Goal: Task Accomplishment & Management: Complete application form

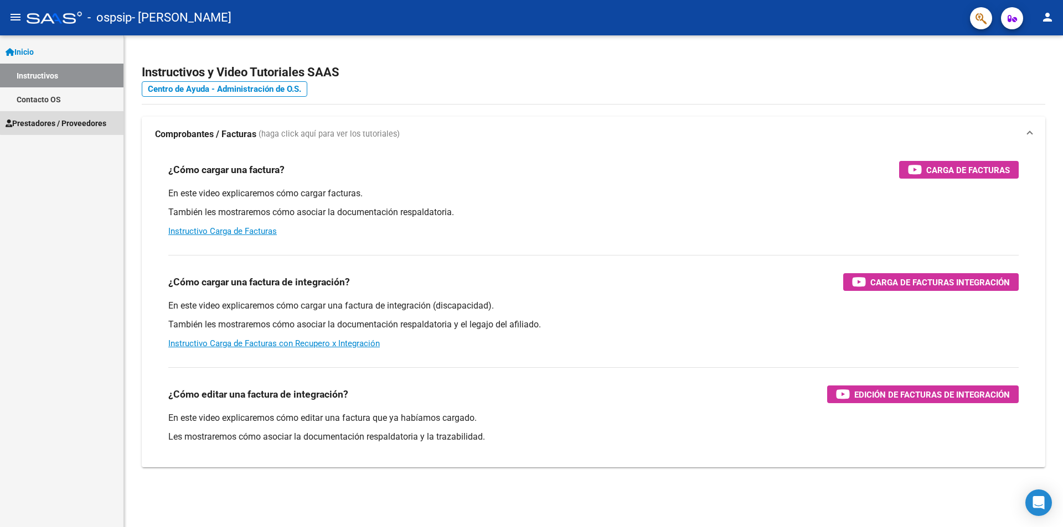
click at [95, 120] on span "Prestadores / Proveedores" at bounding box center [56, 123] width 101 height 12
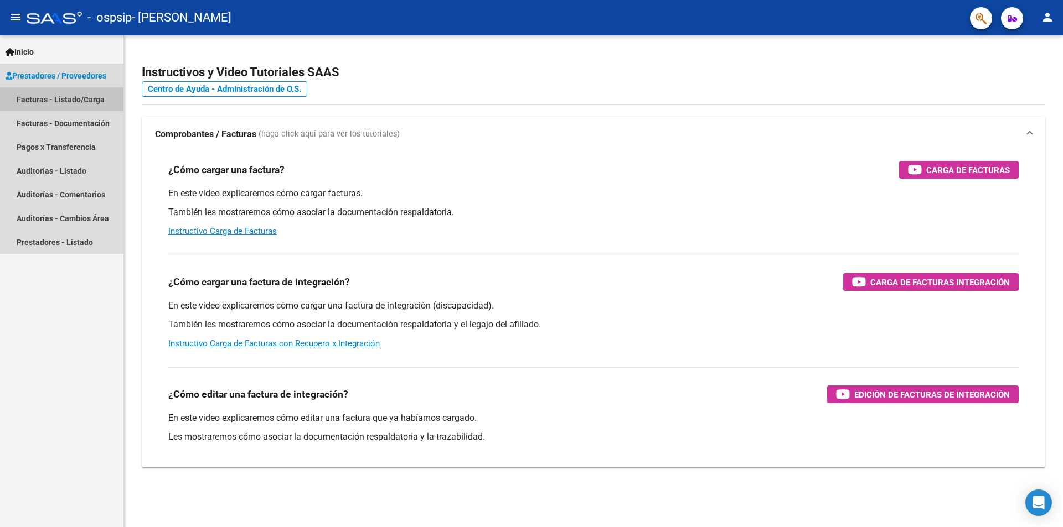
click at [74, 99] on link "Facturas - Listado/Carga" at bounding box center [61, 99] width 123 height 24
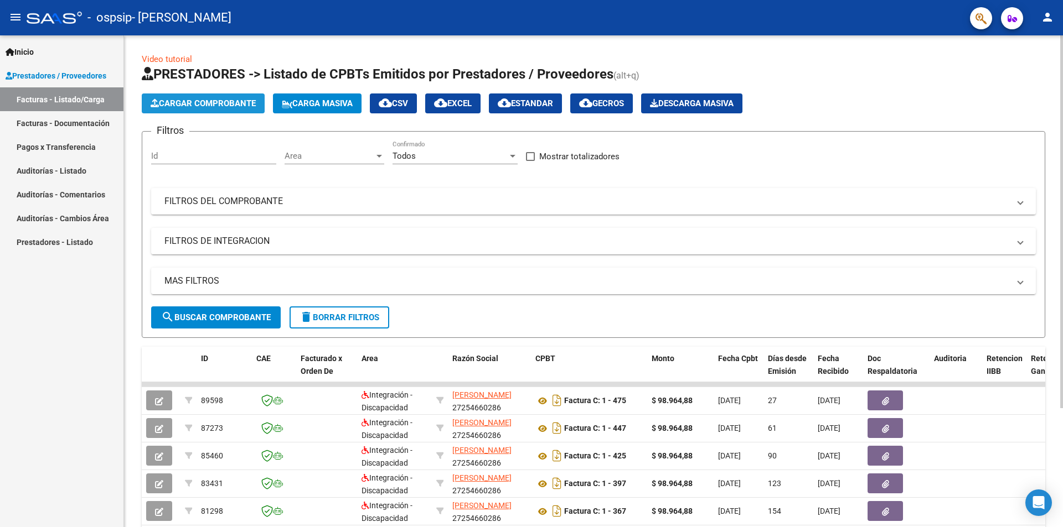
click at [207, 102] on span "Cargar Comprobante" at bounding box center [203, 104] width 105 height 10
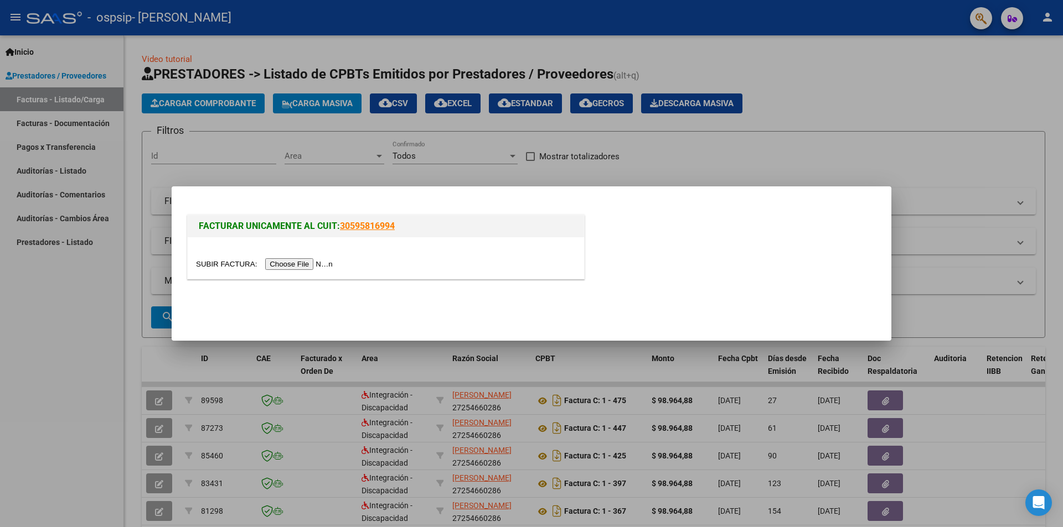
click at [333, 262] on input "file" at bounding box center [266, 264] width 140 height 12
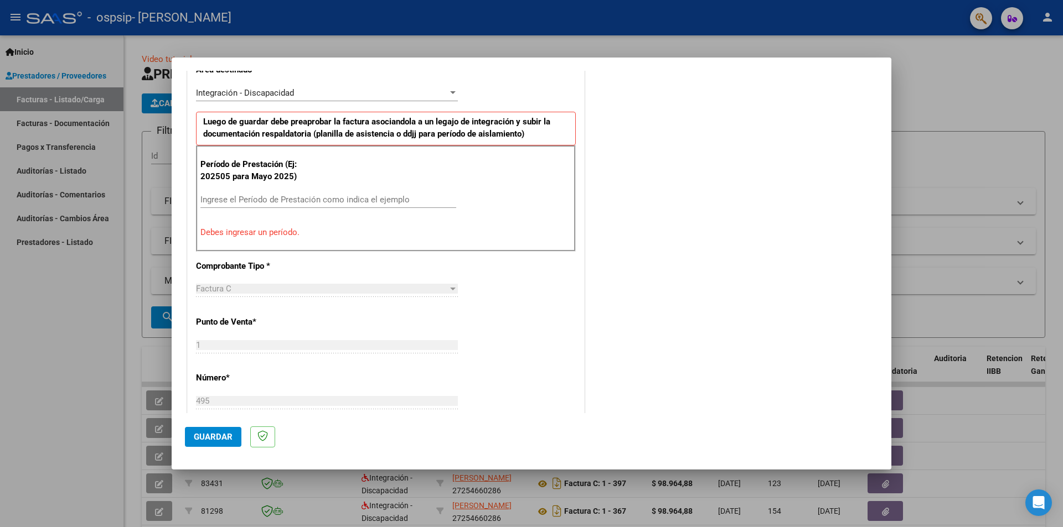
scroll to position [277, 0]
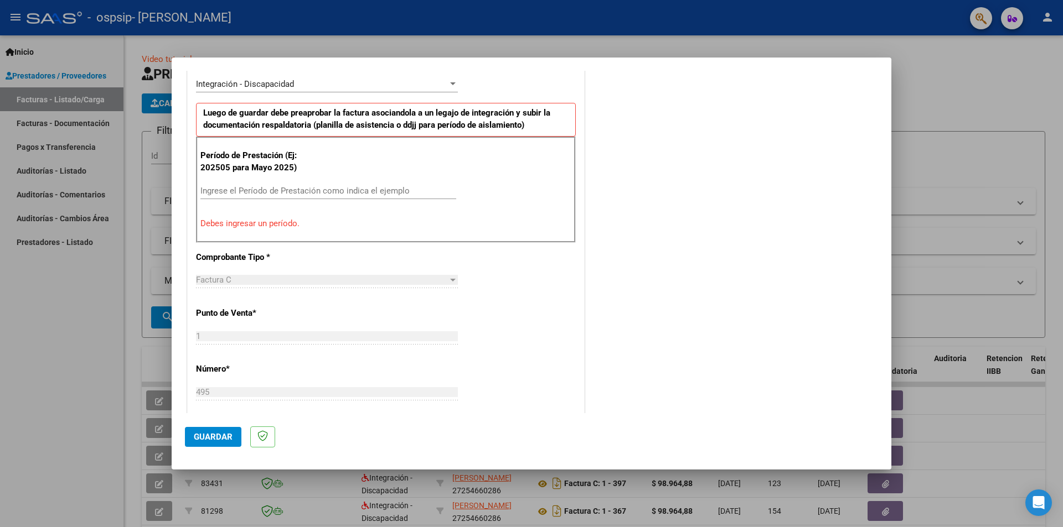
click at [238, 187] on input "Ingrese el Período de Prestación como indica el ejemplo" at bounding box center [328, 191] width 256 height 10
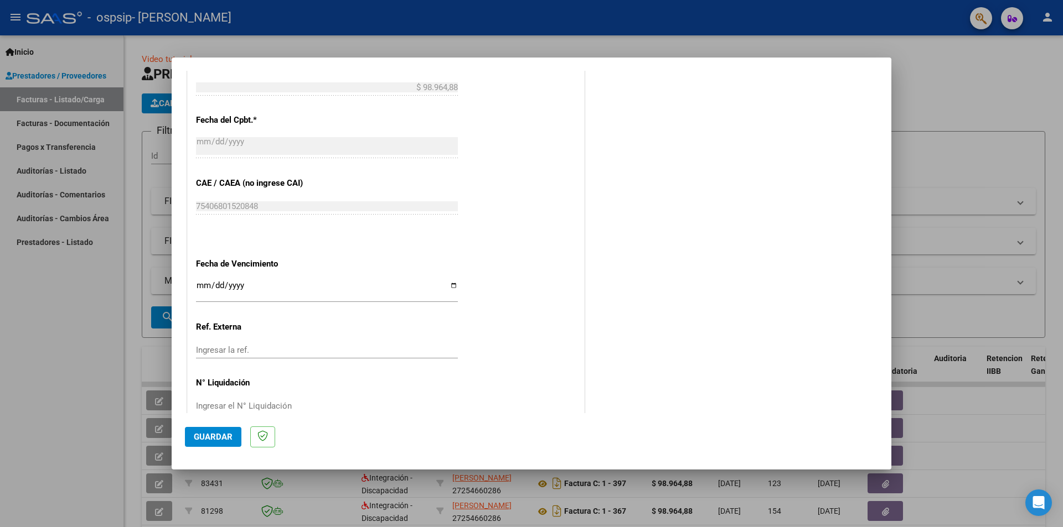
scroll to position [631, 0]
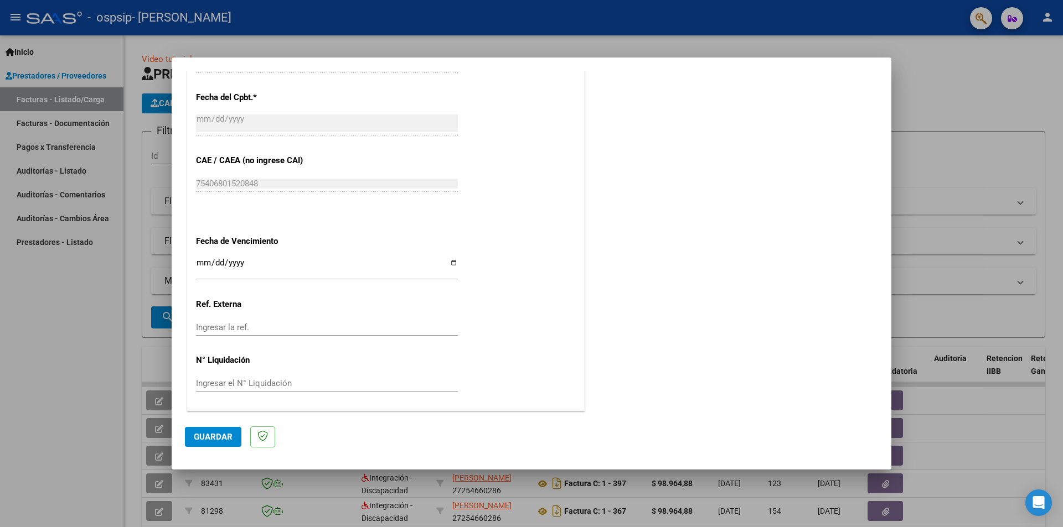
type input "202509"
click at [450, 262] on input "Ingresar la fecha" at bounding box center [327, 267] width 262 height 18
type input "[DATE]"
click at [219, 439] on span "Guardar" at bounding box center [213, 437] width 39 height 10
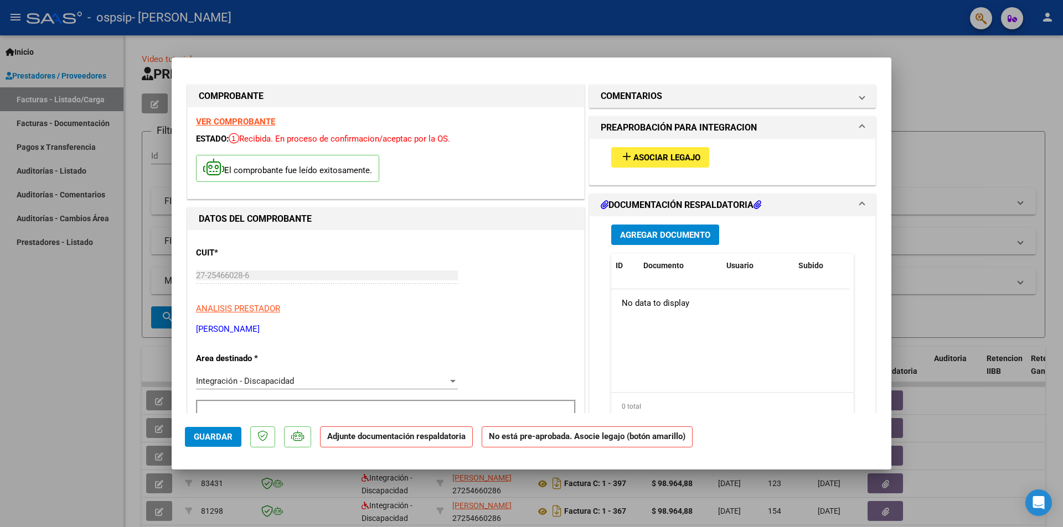
scroll to position [0, 0]
click at [669, 159] on span "Asociar Legajo" at bounding box center [666, 158] width 67 height 10
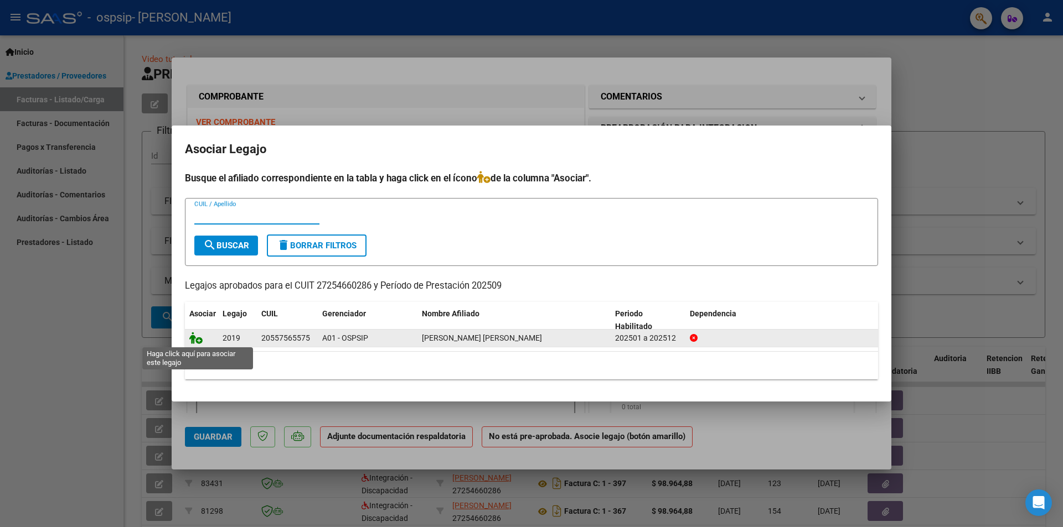
click at [197, 341] on icon at bounding box center [195, 338] width 13 height 12
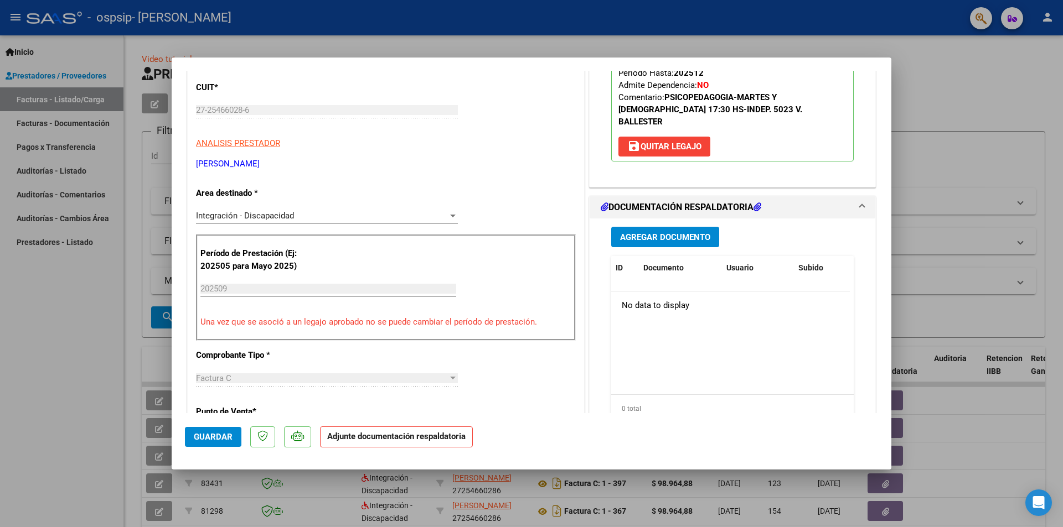
scroll to position [221, 0]
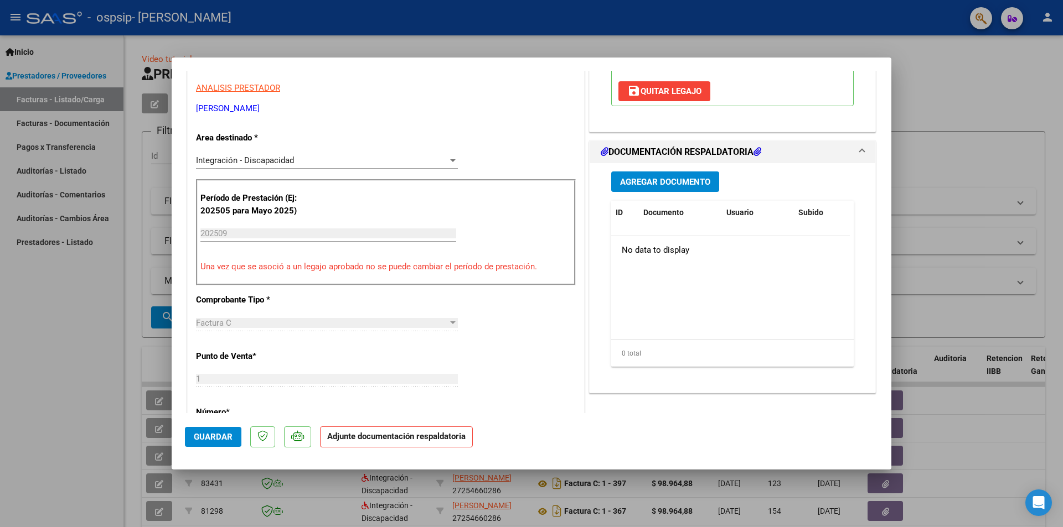
click at [662, 172] on button "Agregar Documento" at bounding box center [665, 182] width 108 height 20
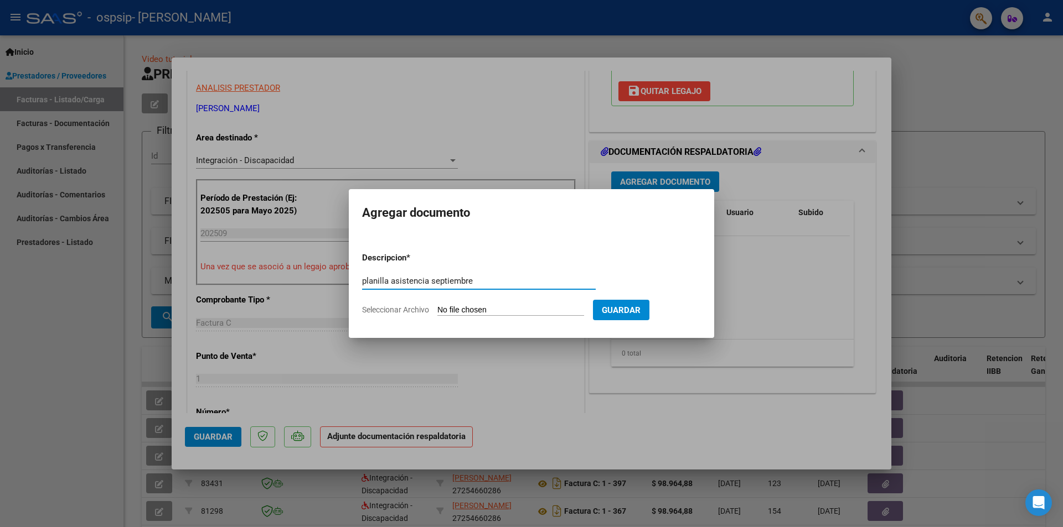
type input "planilla asistencia septiembre"
click at [466, 313] on input "Seleccionar Archivo" at bounding box center [510, 310] width 147 height 11
type input "C:\fakepath\planilla septiembre [PERSON_NAME].pdf"
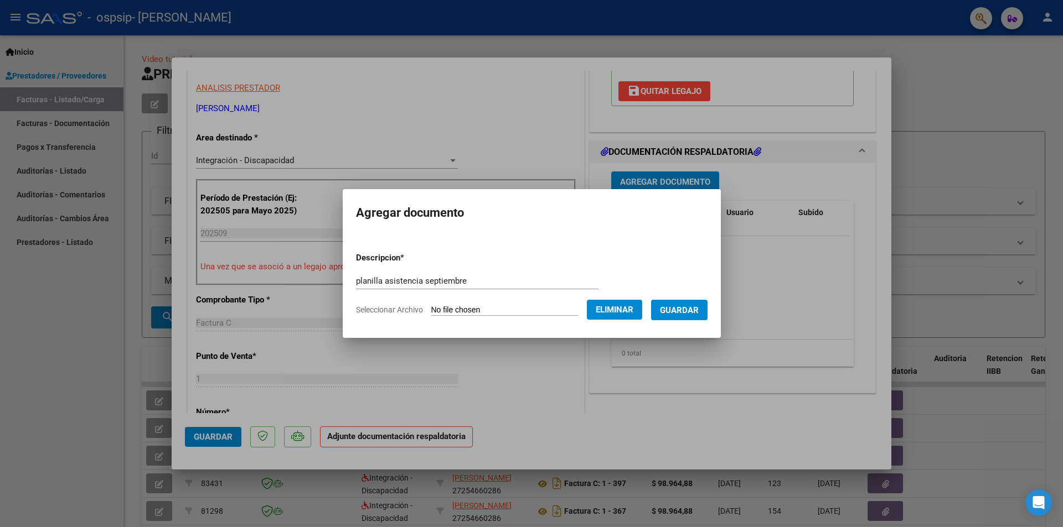
click at [677, 309] on span "Guardar" at bounding box center [679, 310] width 39 height 10
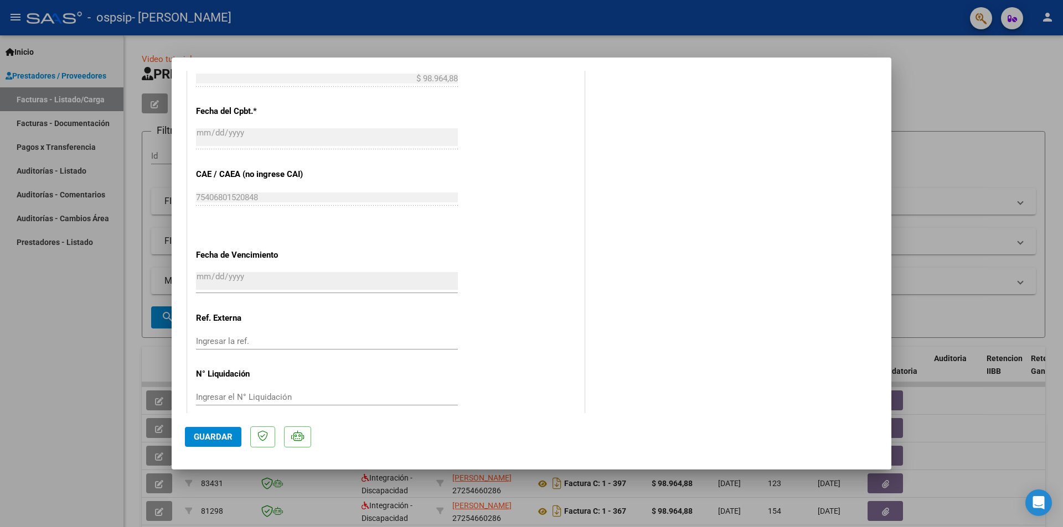
scroll to position [648, 0]
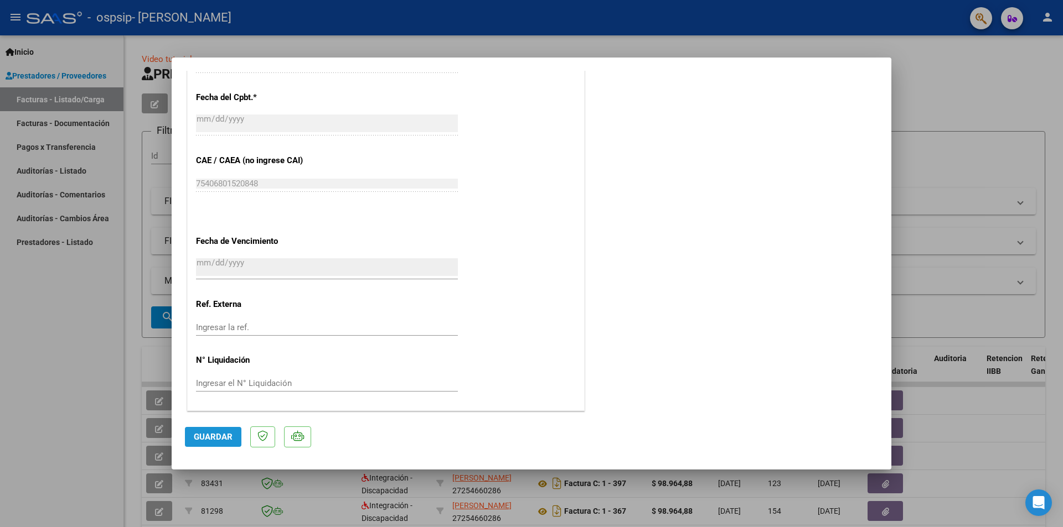
click at [225, 434] on span "Guardar" at bounding box center [213, 437] width 39 height 10
click at [609, 22] on div at bounding box center [531, 263] width 1063 height 527
type input "$ 0,00"
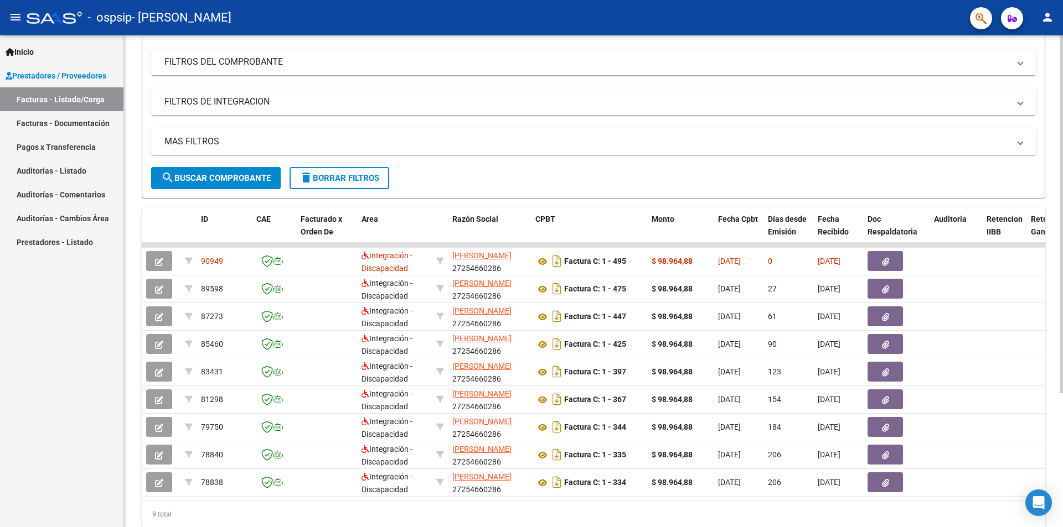
scroll to position [166, 0]
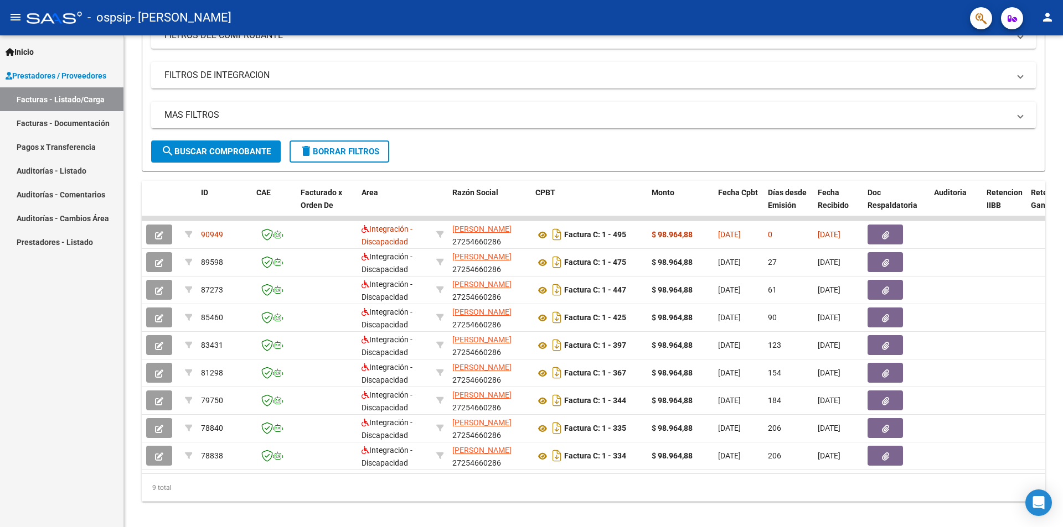
click at [71, 148] on link "Pagos x Transferencia" at bounding box center [61, 147] width 123 height 24
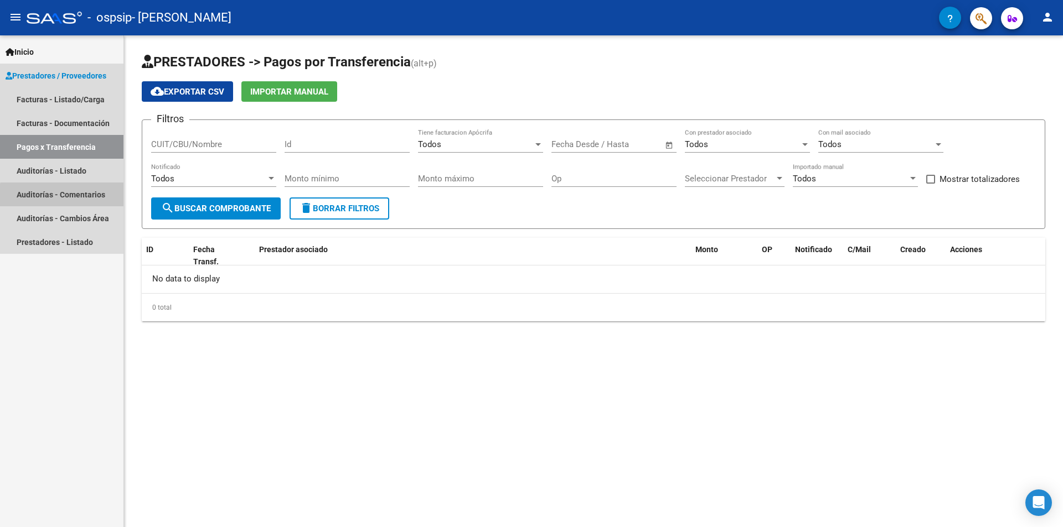
click at [95, 198] on link "Auditorías - Comentarios" at bounding box center [61, 195] width 123 height 24
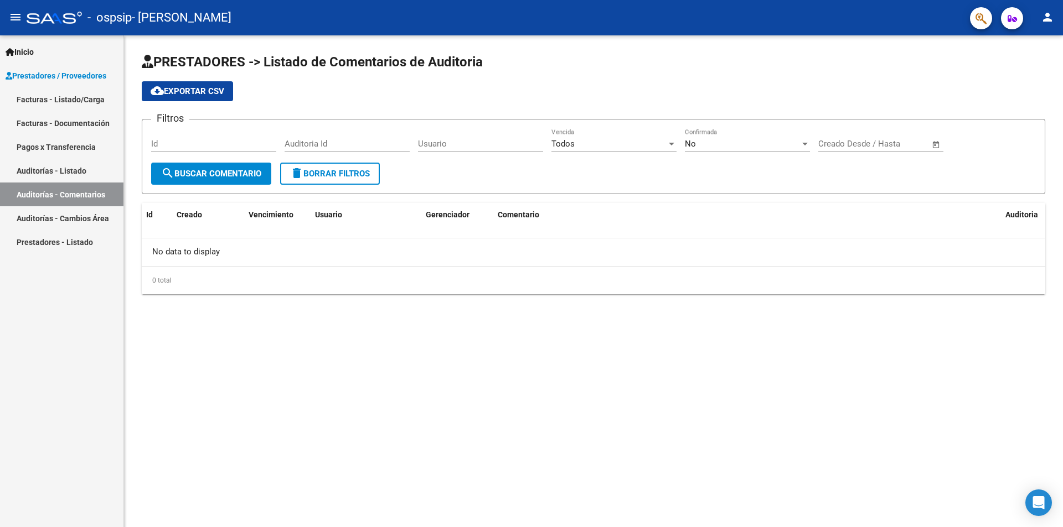
click at [70, 94] on link "Facturas - Listado/Carga" at bounding box center [61, 99] width 123 height 24
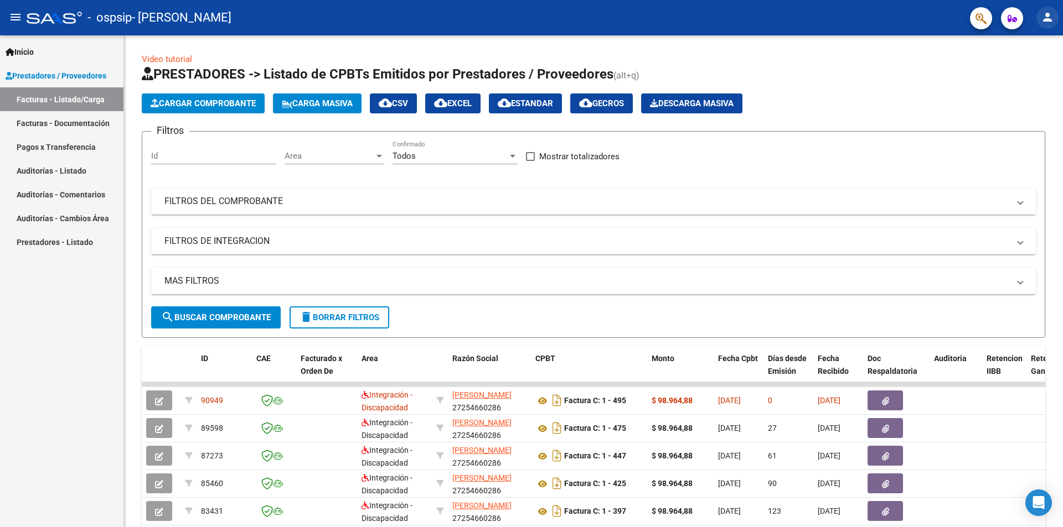
click at [1050, 16] on mat-icon "person" at bounding box center [1046, 17] width 13 height 13
click at [1035, 76] on button "exit_to_app Salir" at bounding box center [1025, 73] width 68 height 27
